Goal: Find specific page/section: Find specific page/section

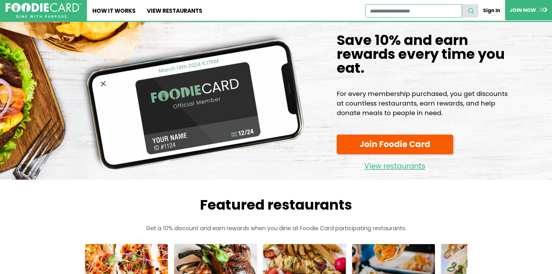
click at [390, 11] on input "restaurant search" at bounding box center [413, 10] width 96 height 13
type input "**********"
click at [462, 4] on button "search" at bounding box center [470, 10] width 17 height 13
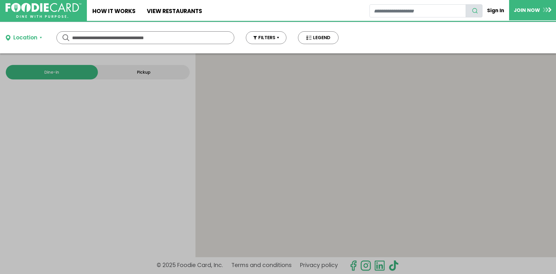
type input "**********"
